Goal: Find specific page/section: Find specific page/section

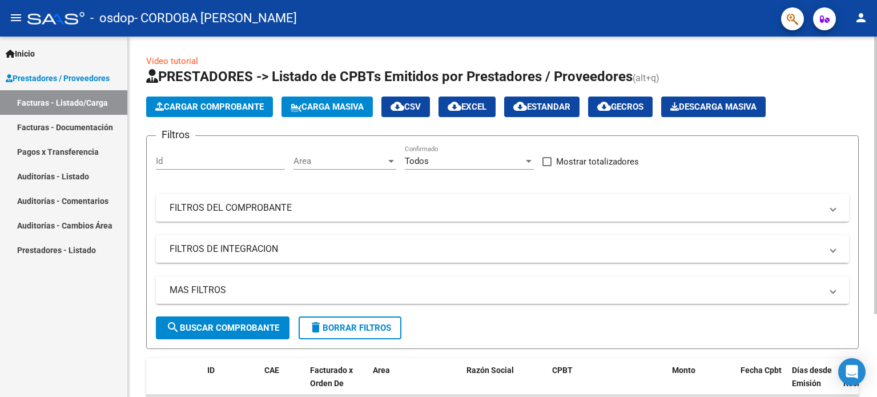
scroll to position [107, 0]
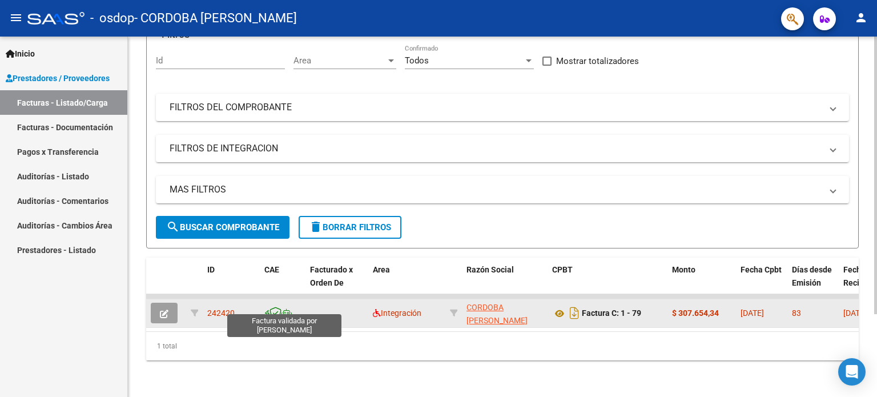
click at [277, 307] on icon at bounding box center [276, 313] width 12 height 13
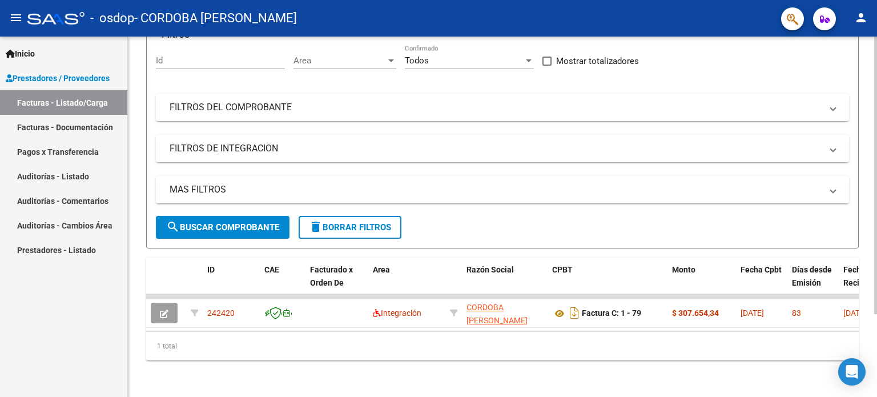
drag, startPoint x: 792, startPoint y: 363, endPoint x: 828, endPoint y: 363, distance: 36.0
click at [828, 363] on div "Video tutorial PRESTADORES -> Listado de CPBTs Emitidos por Prestadores / Prove…" at bounding box center [502, 166] width 749 height 461
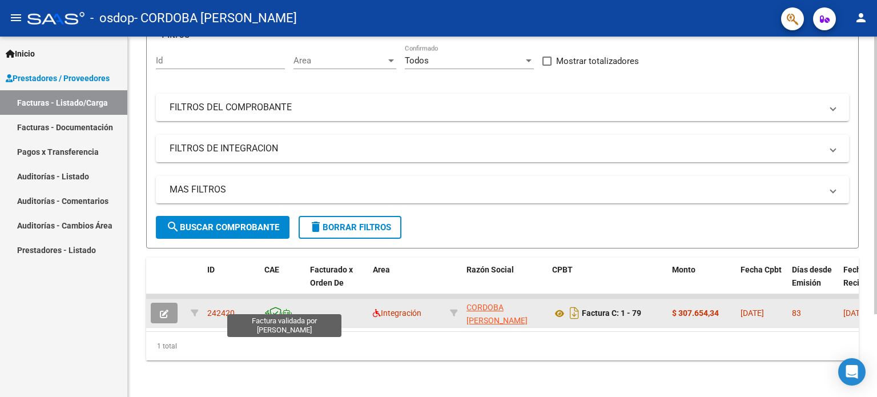
click at [278, 307] on icon at bounding box center [276, 313] width 12 height 13
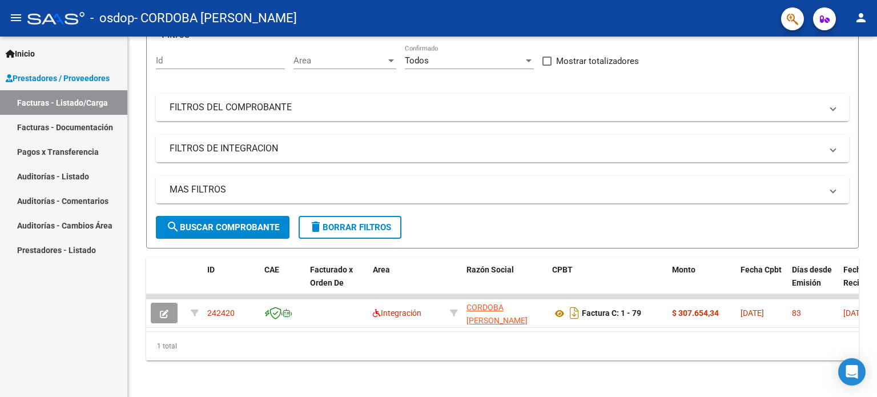
click at [100, 100] on link "Facturas - Listado/Carga" at bounding box center [63, 102] width 127 height 25
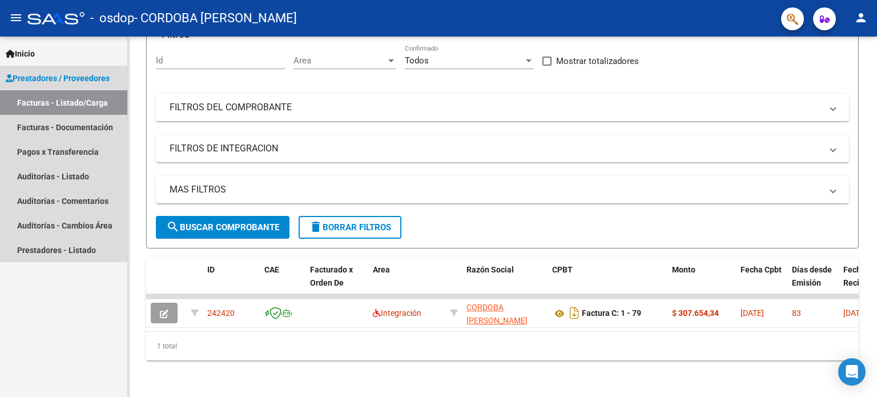
click at [89, 107] on link "Facturas - Listado/Carga" at bounding box center [63, 102] width 127 height 25
click at [71, 80] on span "Prestadores / Proveedores" at bounding box center [58, 78] width 104 height 13
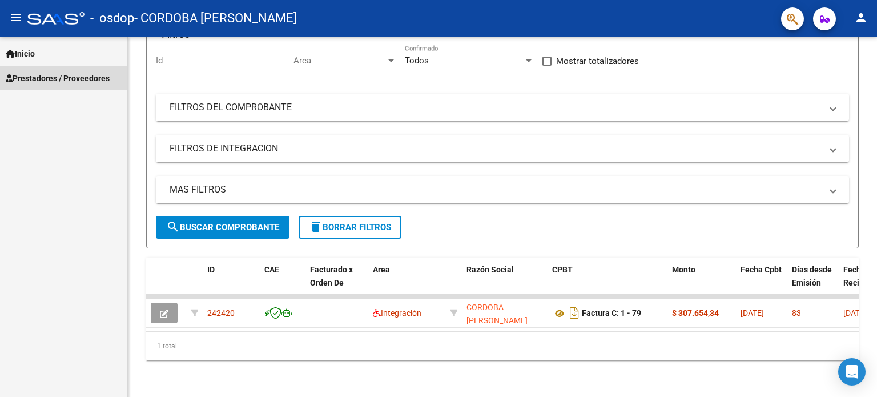
click at [71, 81] on span "Prestadores / Proveedores" at bounding box center [58, 78] width 104 height 13
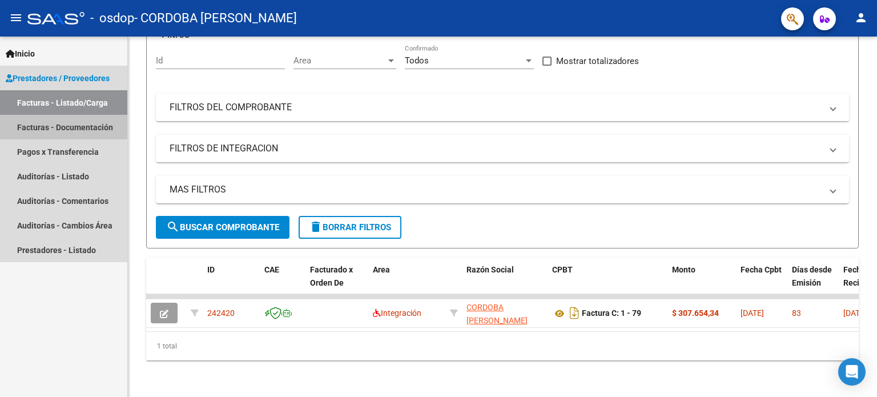
click at [82, 121] on link "Facturas - Documentación" at bounding box center [63, 127] width 127 height 25
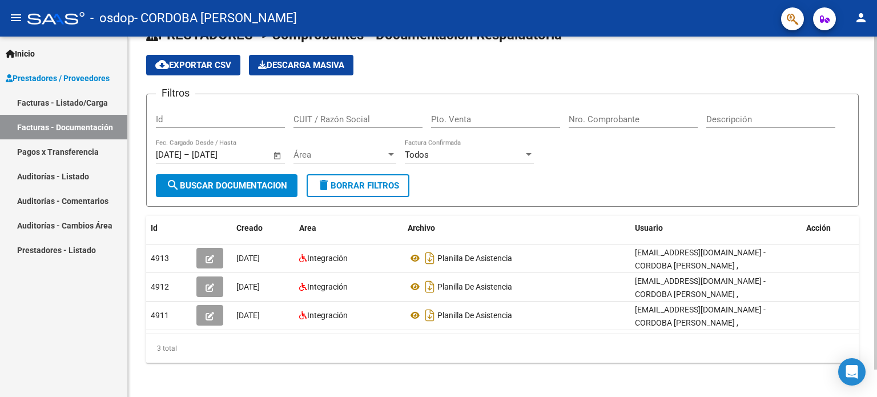
scroll to position [30, 0]
drag, startPoint x: 773, startPoint y: 360, endPoint x: 803, endPoint y: 353, distance: 30.6
click at [812, 360] on div "PRESTADORES -> Comprobantes - Documentación Respaldatoria cloud_download Export…" at bounding box center [502, 203] width 749 height 392
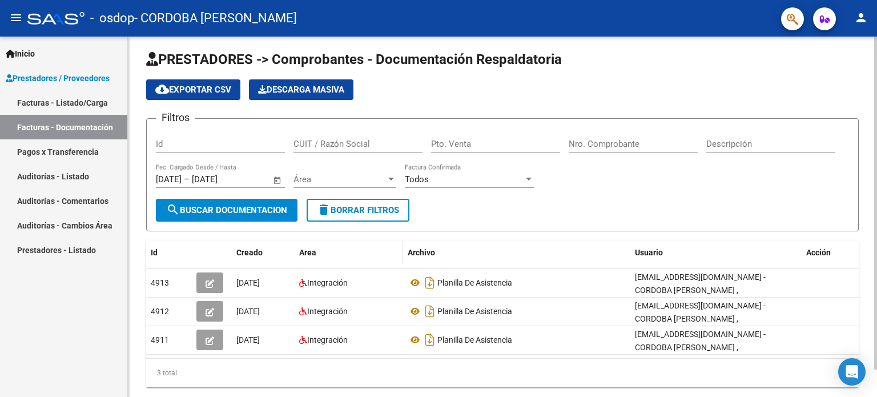
scroll to position [0, 0]
